Goal: Information Seeking & Learning: Learn about a topic

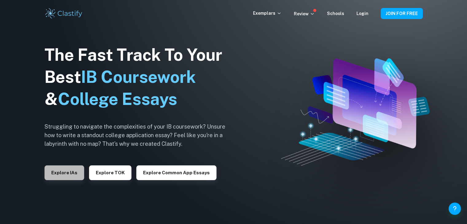
click at [69, 175] on button "Explore IAs" at bounding box center [65, 172] width 40 height 15
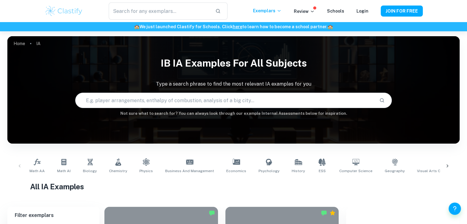
click at [123, 99] on input "text" at bounding box center [225, 100] width 299 height 17
click at [446, 168] on icon at bounding box center [447, 166] width 6 height 6
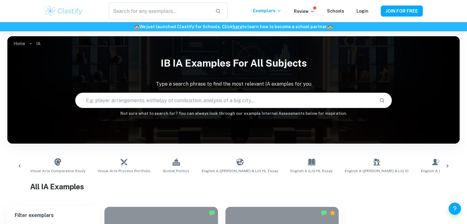
scroll to position [0, 399]
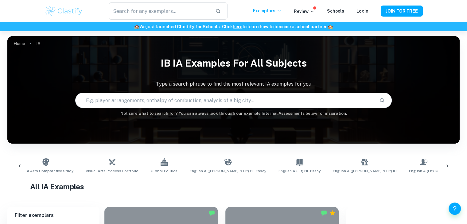
click at [446, 168] on icon at bounding box center [447, 166] width 6 height 6
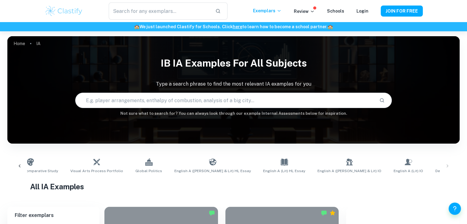
click at [217, 100] on input "text" at bounding box center [225, 100] width 299 height 17
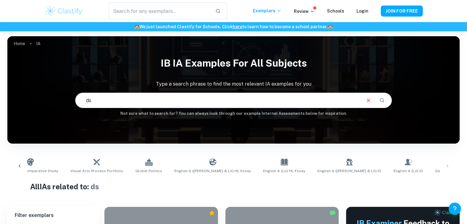
click at [201, 99] on input "ds" at bounding box center [218, 100] width 285 height 17
type input "digital socity"
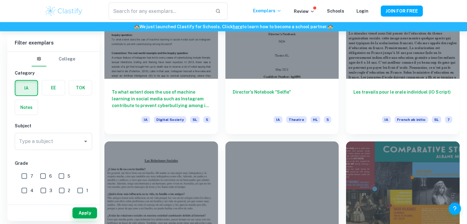
scroll to position [1584, 0]
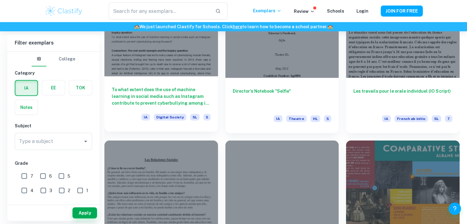
click at [168, 114] on span "Digital Society" at bounding box center [170, 117] width 33 height 7
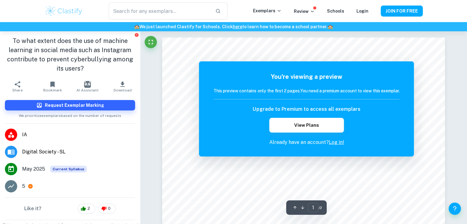
click at [407, 63] on div "You're viewing a preview This preview contains only the first 2 pages. You need…" at bounding box center [306, 108] width 215 height 95
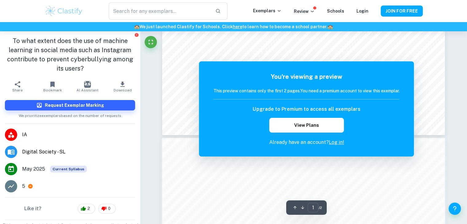
scroll to position [284, 0]
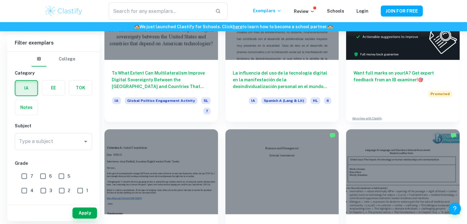
scroll to position [259, 0]
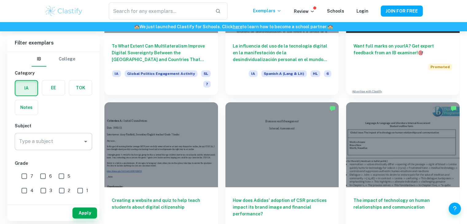
click at [83, 146] on div "Type a subject" at bounding box center [53, 141] width 77 height 17
type input "digital socity"
click at [87, 209] on button "Apply" at bounding box center [84, 213] width 25 height 11
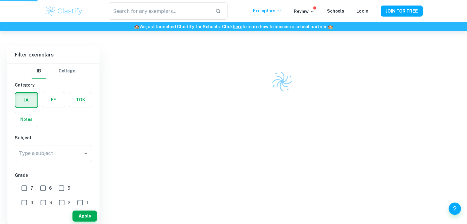
scroll to position [148, 0]
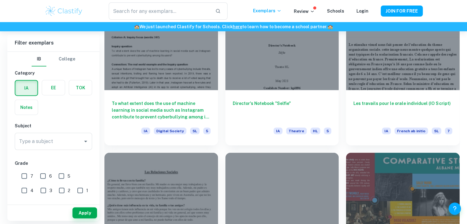
scroll to position [1559, 0]
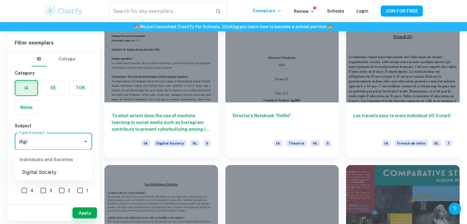
click at [41, 173] on li "Digital Society" at bounding box center [53, 172] width 77 height 11
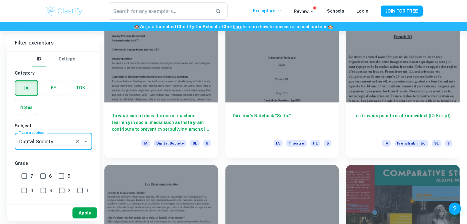
type input "Digital Society"
click at [84, 209] on button "Apply" at bounding box center [84, 213] width 25 height 11
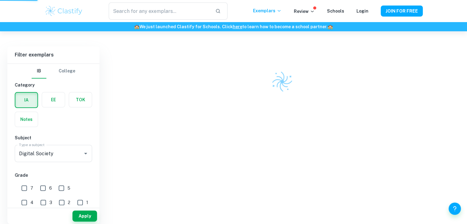
scroll to position [151, 0]
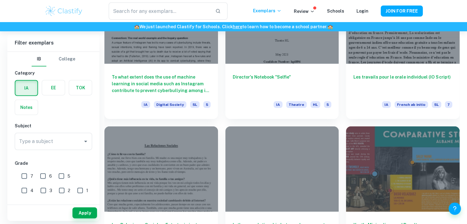
scroll to position [1598, 0]
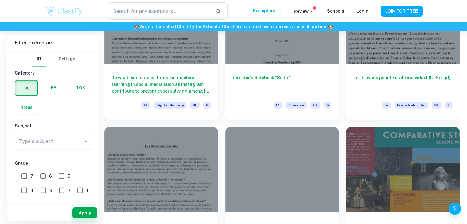
click at [43, 138] on input "Type a subject" at bounding box center [48, 142] width 63 height 12
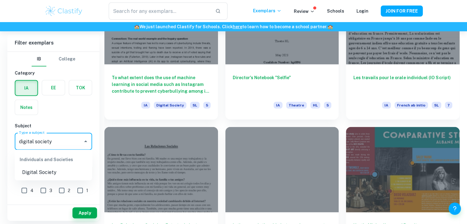
type input "digital society"
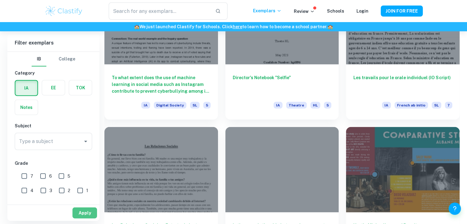
click at [79, 208] on button "Apply" at bounding box center [84, 213] width 25 height 11
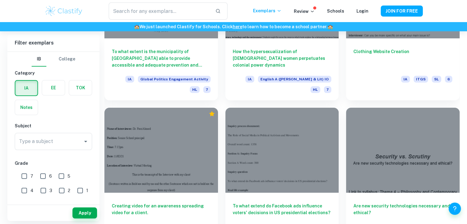
scroll to position [4678, 0]
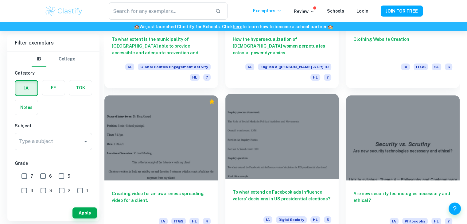
click at [279, 94] on div at bounding box center [282, 136] width 114 height 85
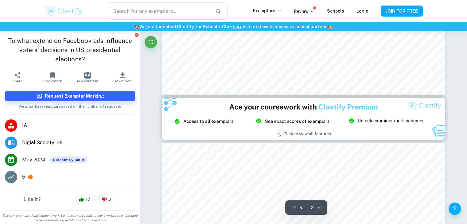
scroll to position [724, 0]
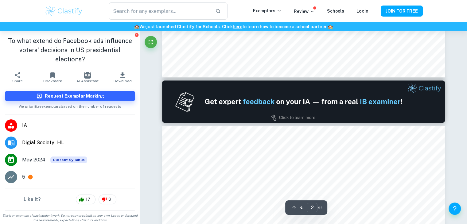
type input "1"
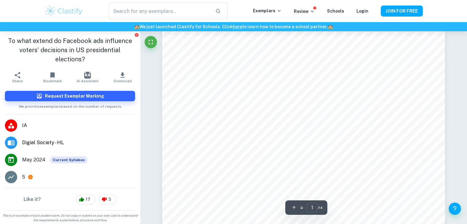
scroll to position [0, 0]
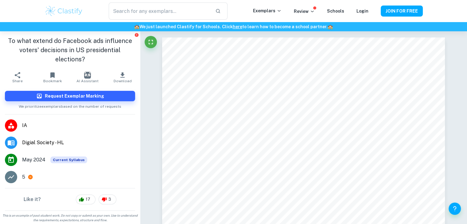
click at [54, 139] on span "Digial Society - HL" at bounding box center [78, 142] width 113 height 7
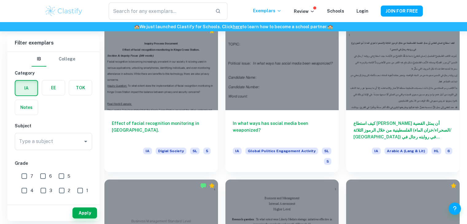
scroll to position [2312, 0]
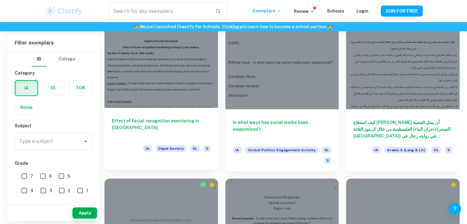
click at [174, 118] on h6 "Effect of facial recognition monitoring in [GEOGRAPHIC_DATA]." at bounding box center [161, 128] width 99 height 20
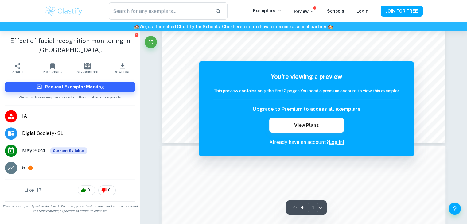
scroll to position [295, 0]
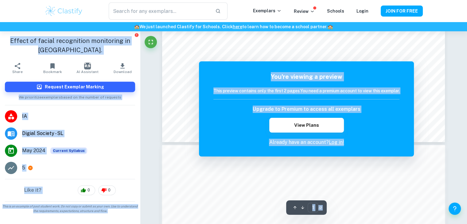
drag, startPoint x: 394, startPoint y: 142, endPoint x: 438, endPoint y: 31, distance: 119.1
click at [438, 31] on div "​ Exemplars Review Schools Login JOIN FOR FREE 🏫 We just launched Clastify for …" at bounding box center [233, 162] width 467 height 850
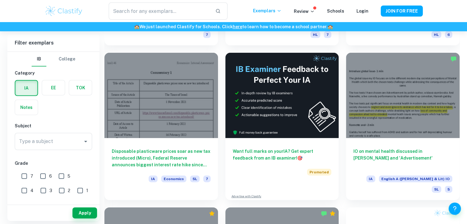
scroll to position [4277, 0]
